Goal: Information Seeking & Learning: Learn about a topic

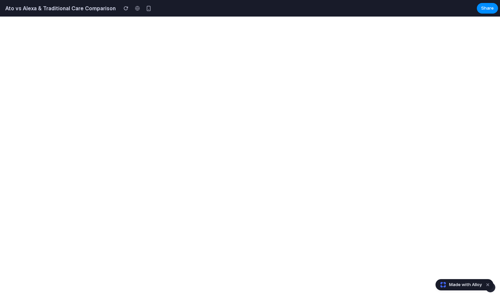
click at [36, 9] on h2 "Ato vs Alexa & Traditional Care Comparison" at bounding box center [59, 8] width 113 height 8
